Goal: Information Seeking & Learning: Compare options

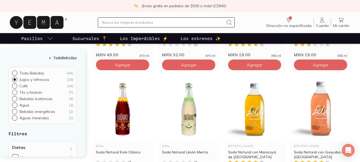
scroll to position [240, 0]
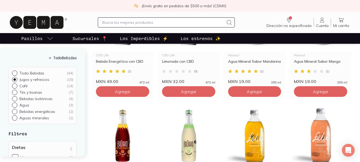
click at [17, 91] on div at bounding box center [15, 92] width 7 height 5
click at [16, 91] on input "Tés y tisanas ( 7 )" at bounding box center [14, 92] width 4 height 4
radio input "true"
